Goal: Task Accomplishment & Management: Use online tool/utility

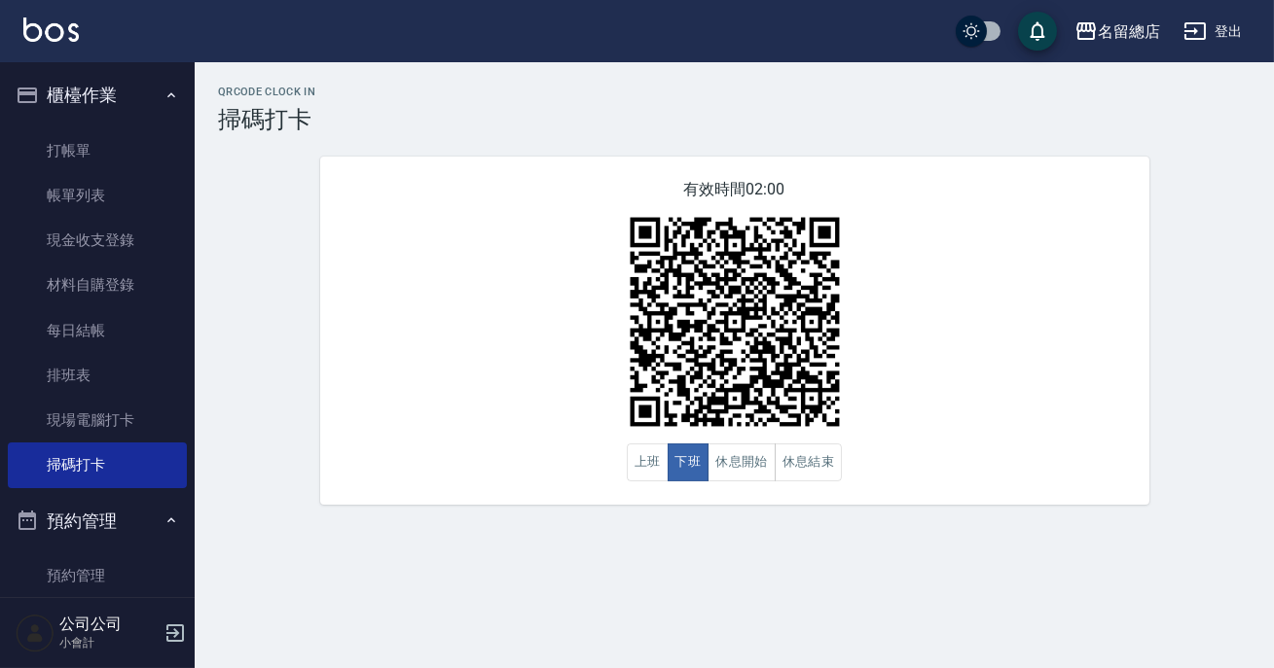
scroll to position [165, 0]
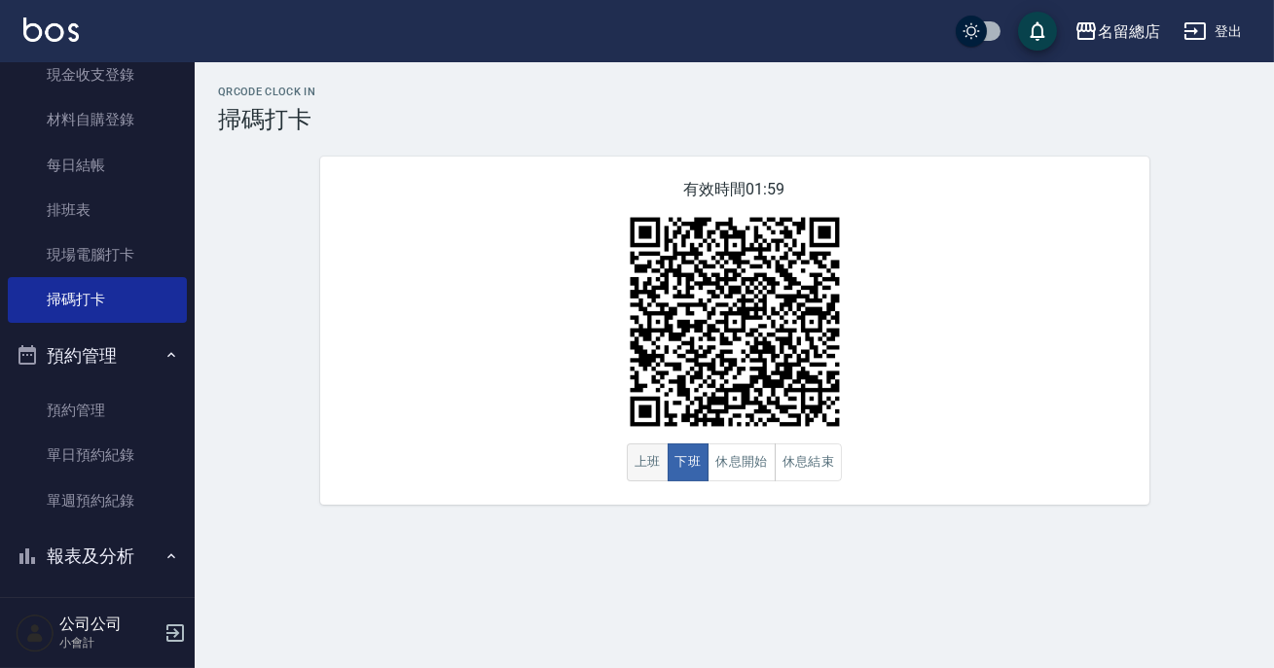
click at [636, 457] on button "上班" at bounding box center [648, 463] width 42 height 38
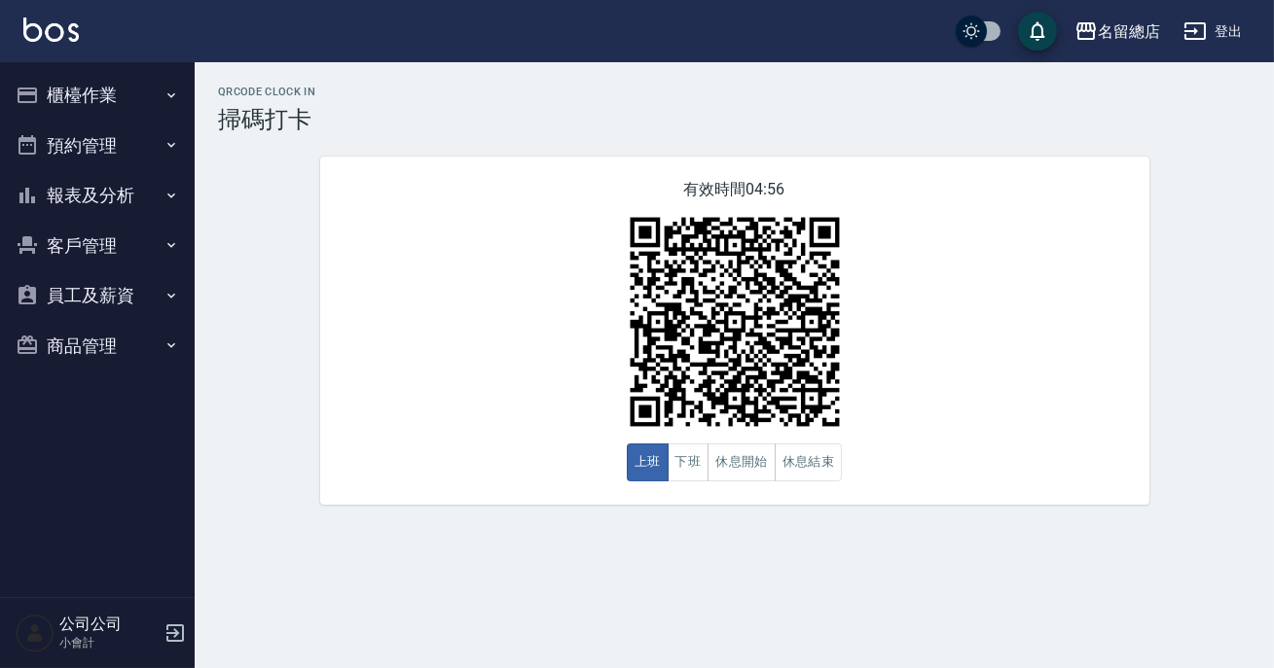
click at [0, 485] on nav "櫃檯作業 打帳單 帳單列表 現金收支登錄 材料自購登錄 每日結帳 排班表 現場電腦打卡 掃碼打卡 預約管理 預約管理 單日預約紀錄 單週預約紀錄 報表及分析 …" at bounding box center [97, 329] width 195 height 535
click at [175, 193] on icon "button" at bounding box center [171, 196] width 16 height 16
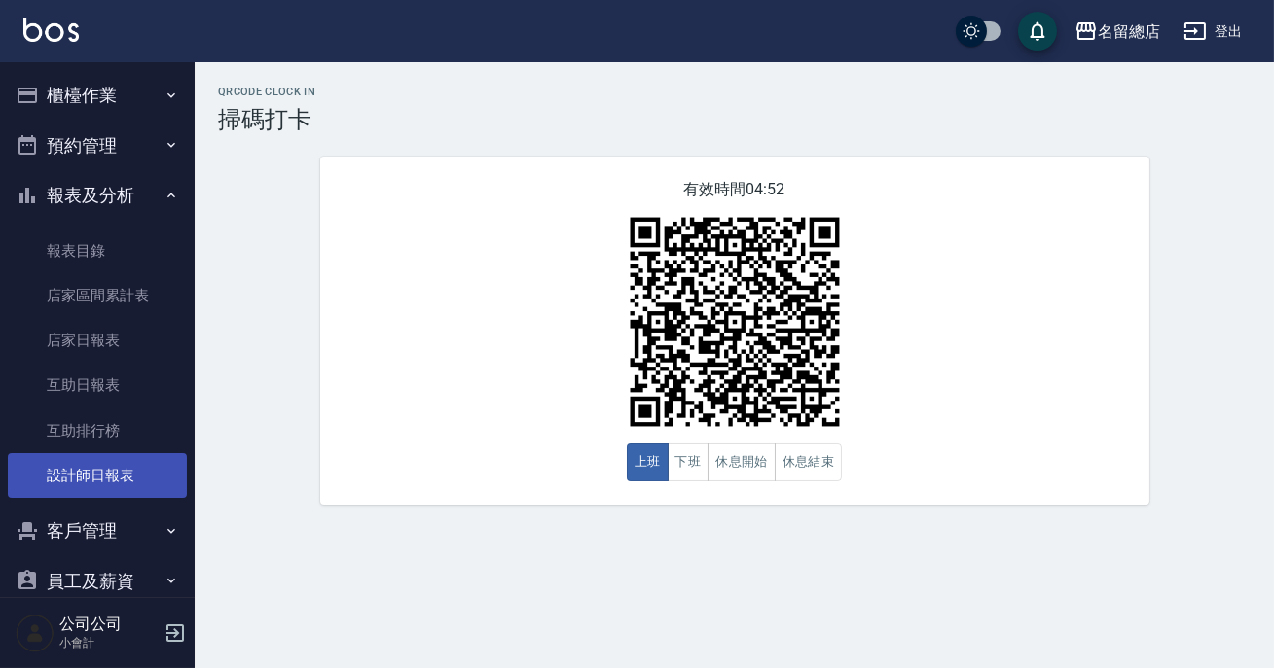
click at [138, 482] on link "設計師日報表" at bounding box center [97, 475] width 179 height 45
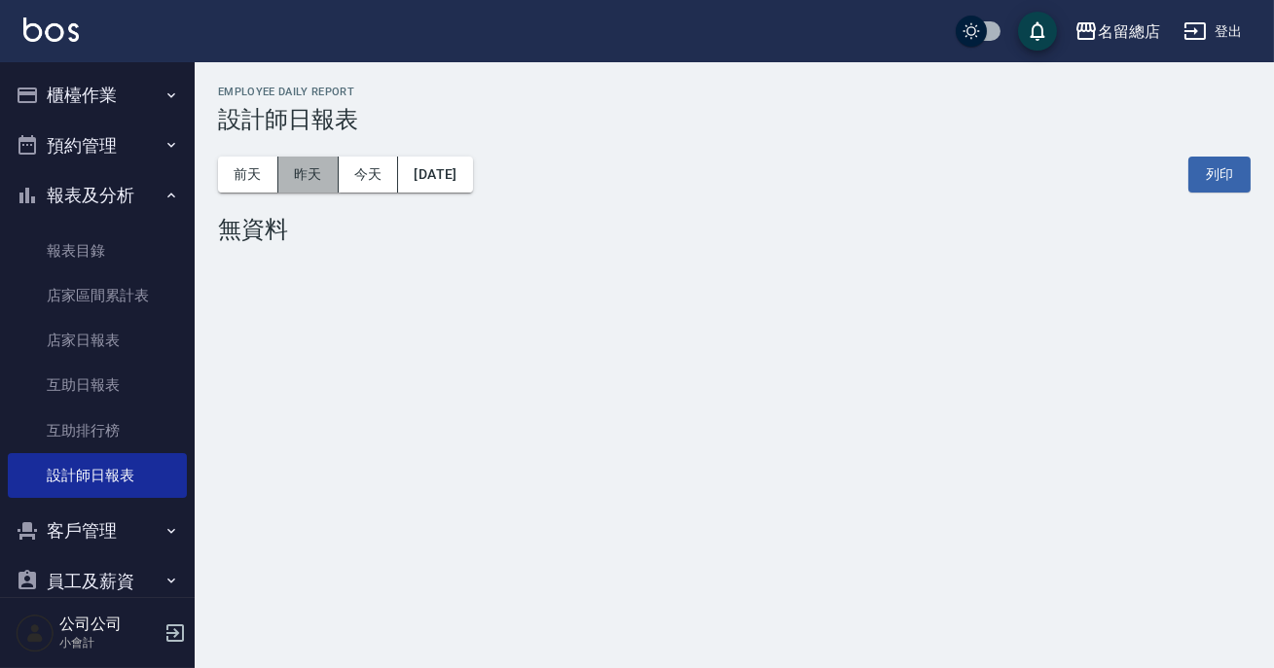
click at [296, 185] on button "昨天" at bounding box center [308, 175] width 60 height 36
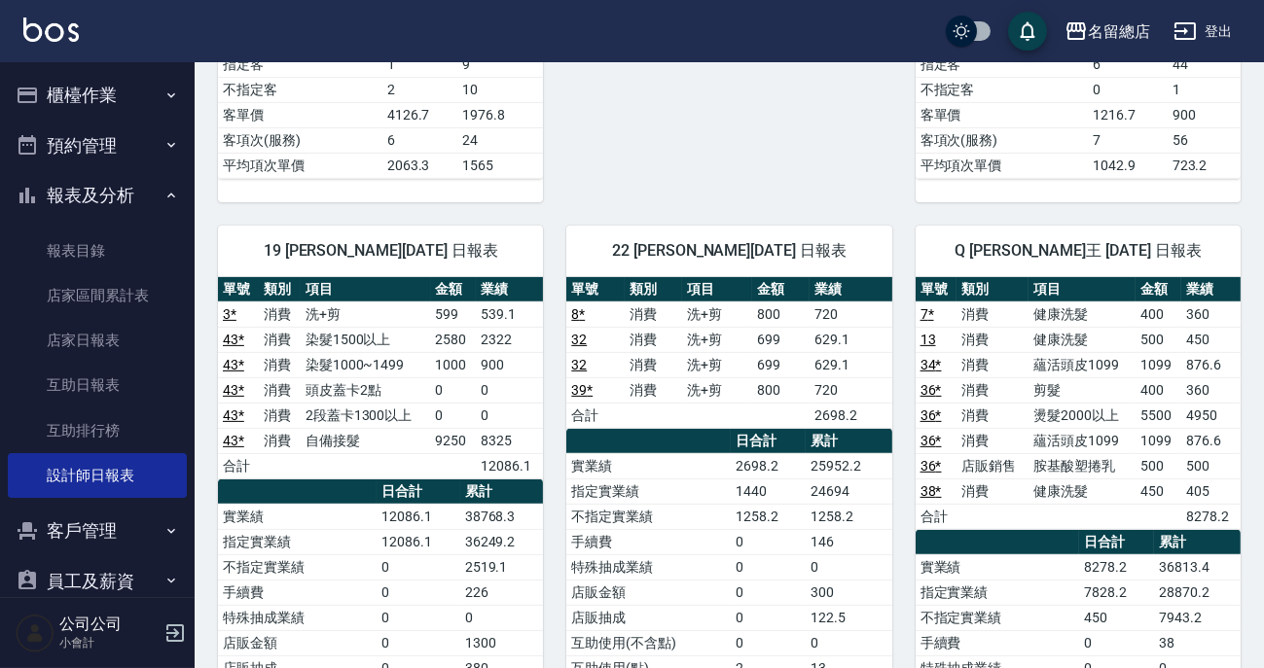
scroll to position [1503, 0]
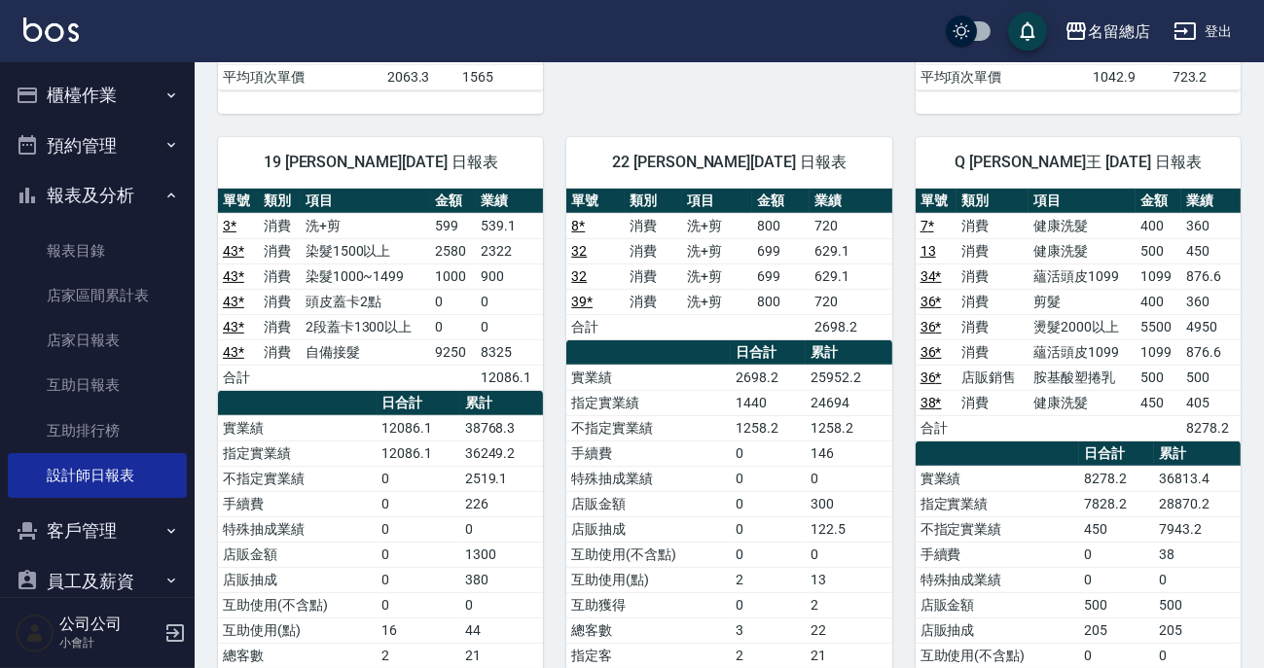
click at [163, 198] on icon "button" at bounding box center [171, 196] width 16 height 16
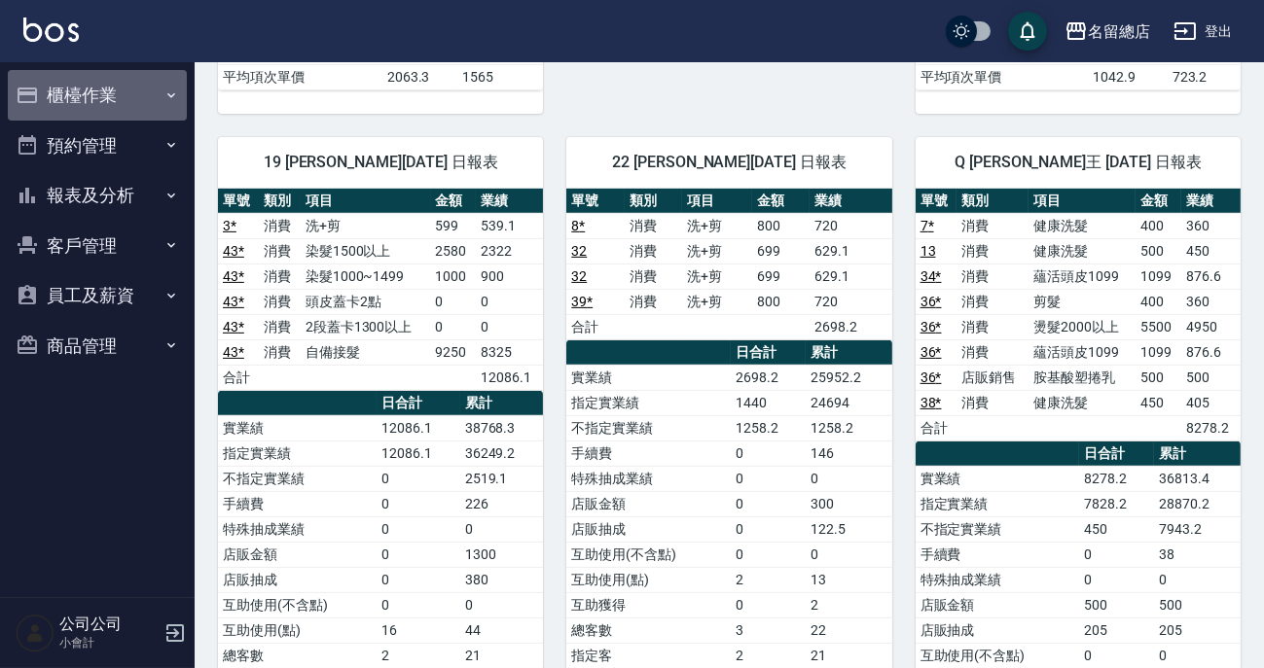
click at [172, 92] on icon "button" at bounding box center [171, 96] width 16 height 16
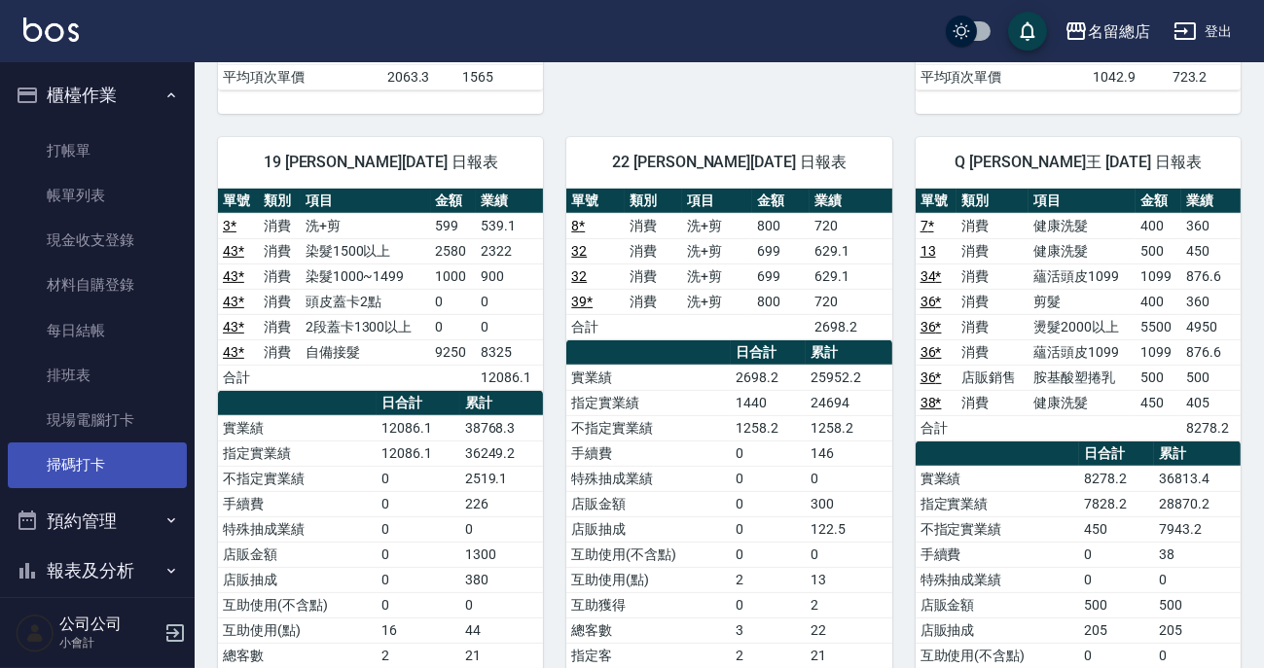
click at [103, 470] on link "掃碼打卡" at bounding box center [97, 465] width 179 height 45
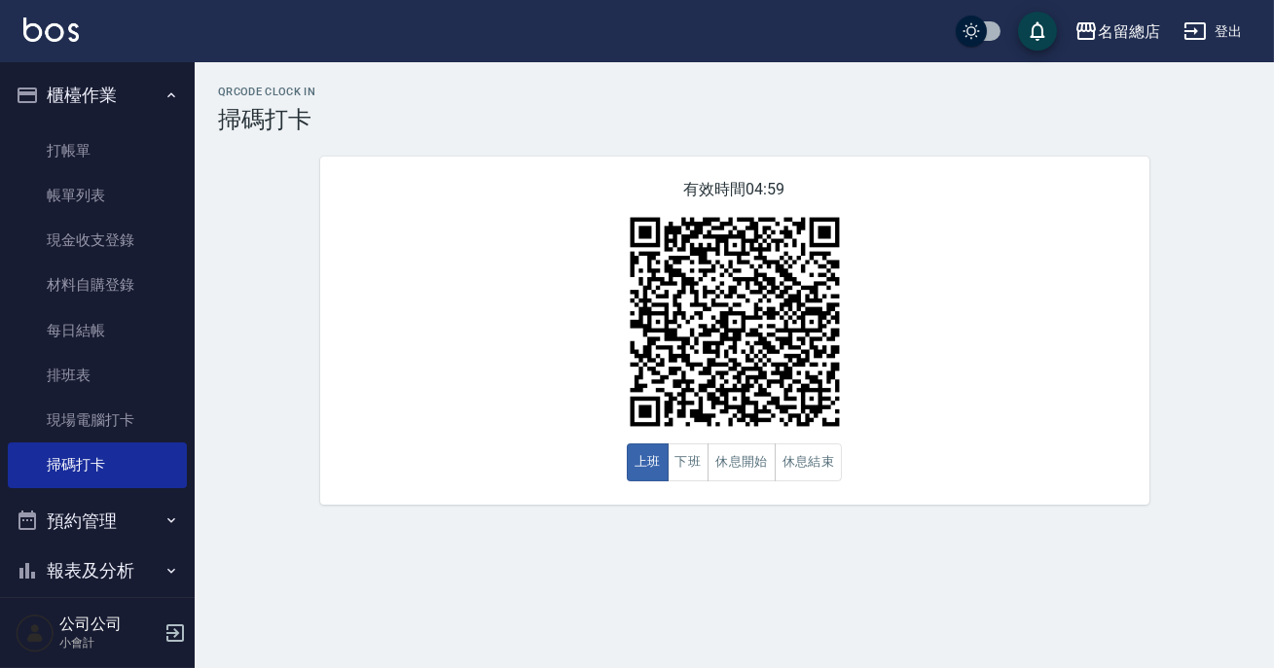
click at [163, 96] on icon "button" at bounding box center [171, 96] width 16 height 16
